Goal: Task Accomplishment & Management: Understand process/instructions

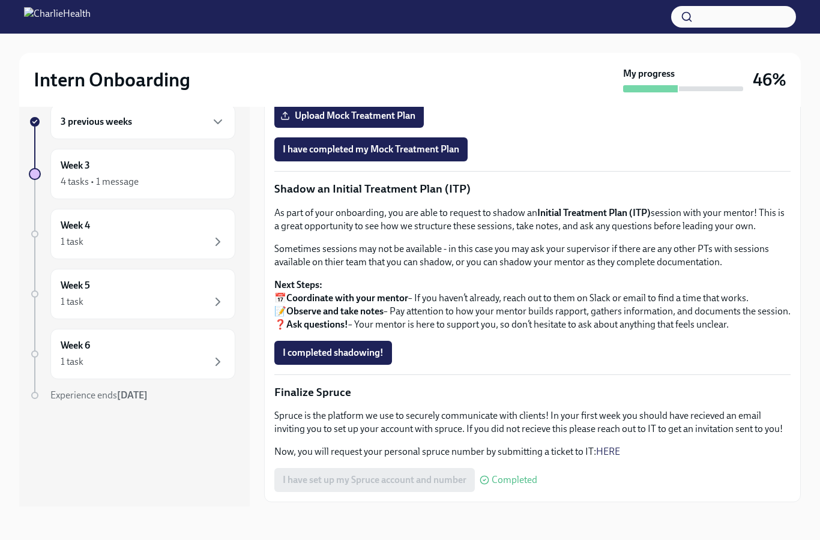
scroll to position [892, 0]
click at [52, 149] on div "Week 3 4 tasks • 1 message" at bounding box center [142, 174] width 185 height 50
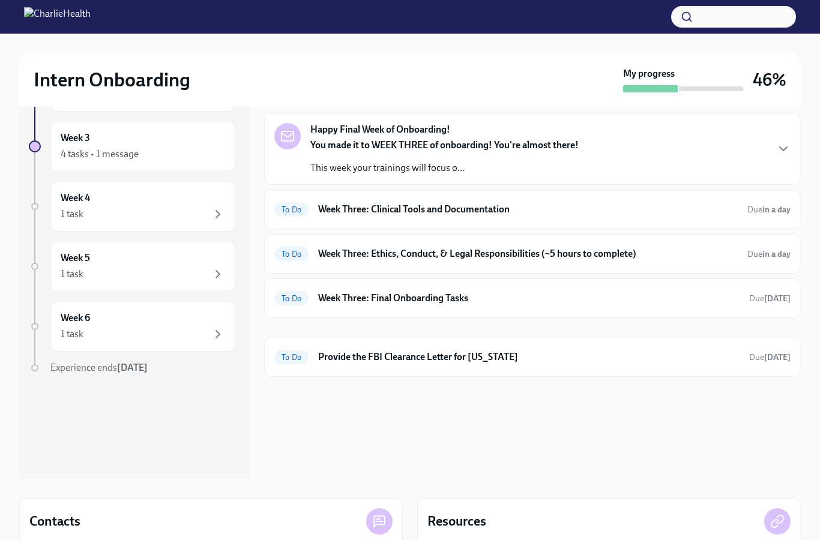
click at [293, 214] on span "To Do" at bounding box center [291, 209] width 34 height 9
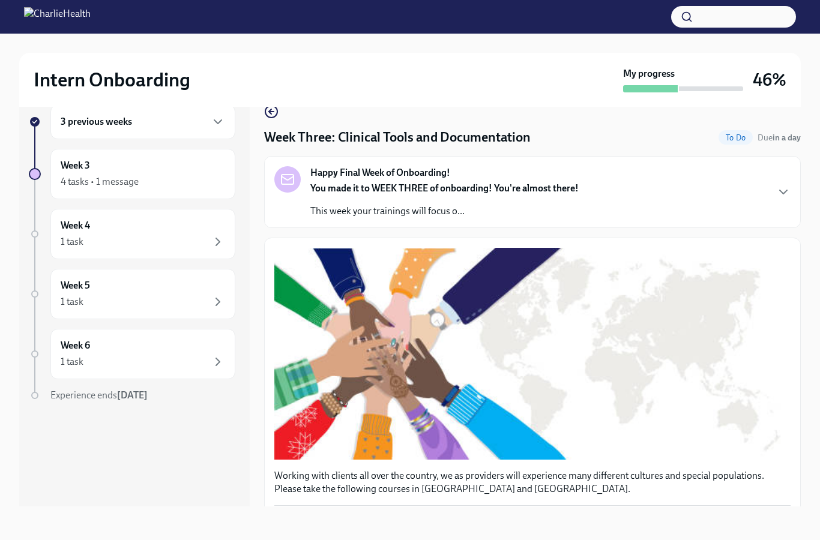
click at [787, 185] on icon "button" at bounding box center [783, 192] width 14 height 14
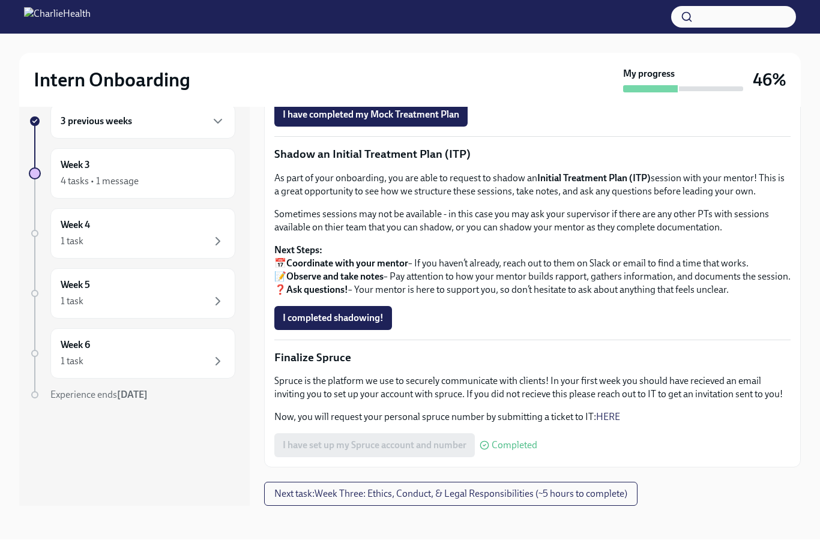
scroll to position [70, 0]
click at [609, 503] on button "Next task : Week Three: Ethics, Conduct, & Legal Responsibilities (~5 hours to …" at bounding box center [450, 495] width 373 height 24
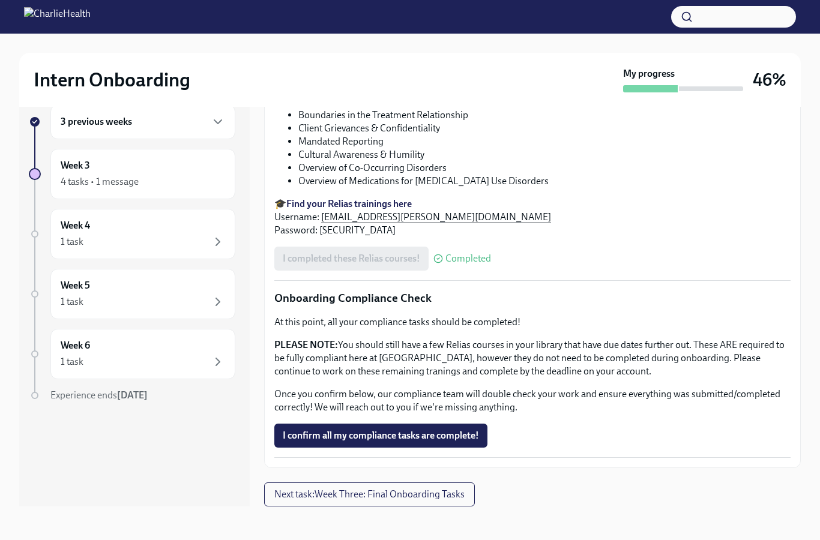
scroll to position [950, 0]
click at [452, 501] on span "Next task : Week Three: Final Onboarding Tasks" at bounding box center [369, 495] width 190 height 12
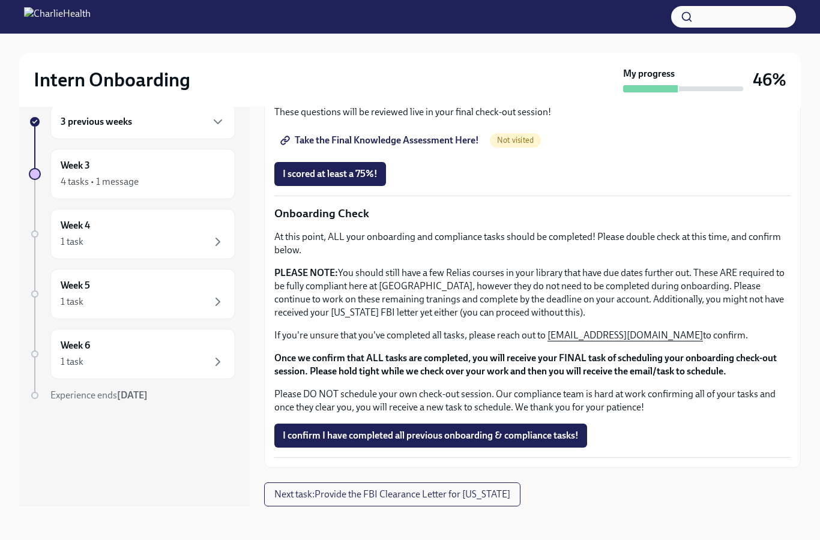
scroll to position [862, 0]
click at [448, 147] on span "Take the Final Knowledge Assessment Here!" at bounding box center [381, 140] width 196 height 12
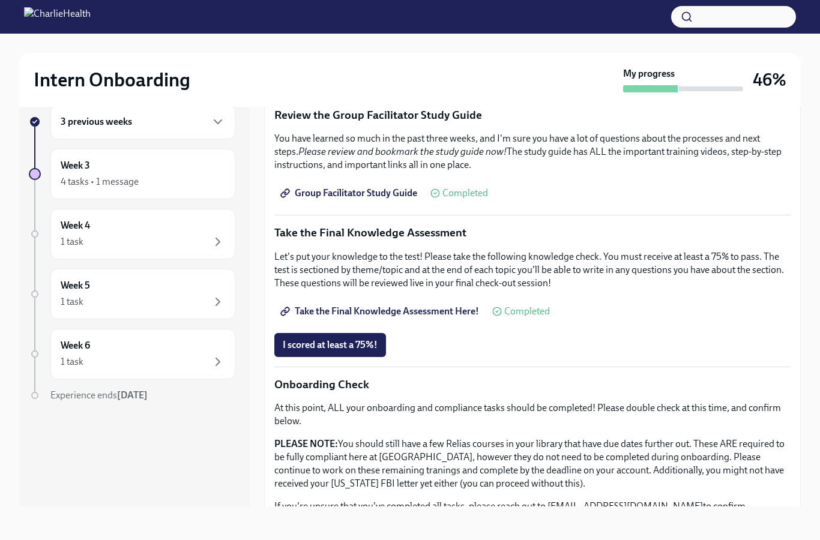
scroll to position [544, 0]
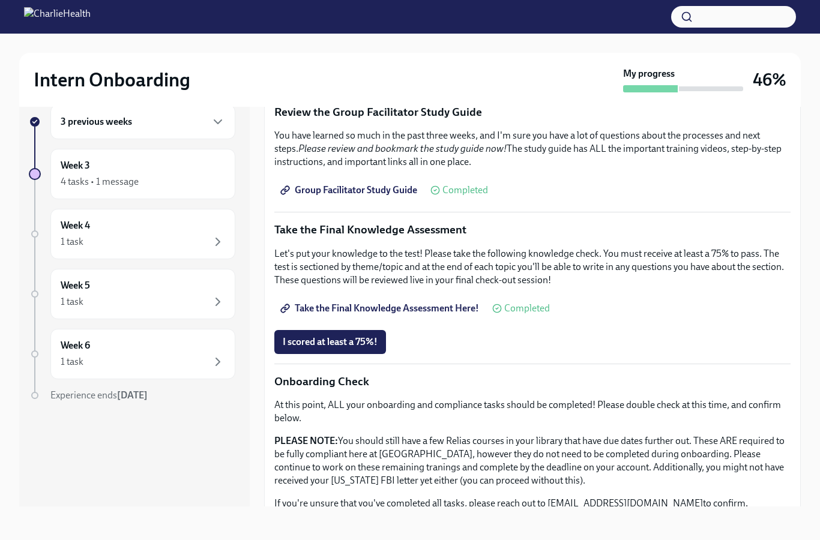
click at [440, 303] on span "Take the Final Knowledge Assessment Here!" at bounding box center [381, 309] width 196 height 12
